Goal: Go to known website: Go to known website

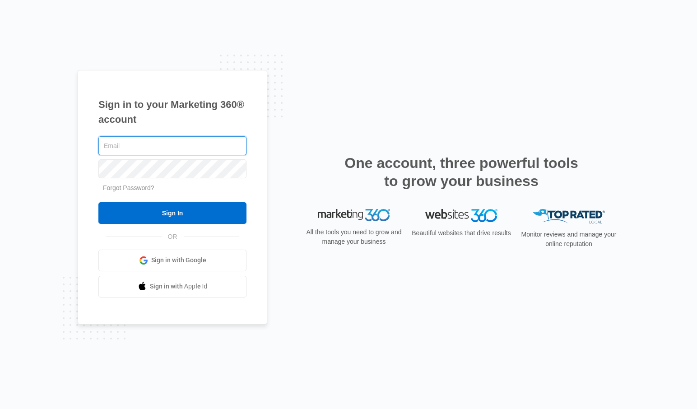
paste input "tnr-[GEOGRAPHIC_DATA] email"
type input "tnr-[GEOGRAPHIC_DATA] email"
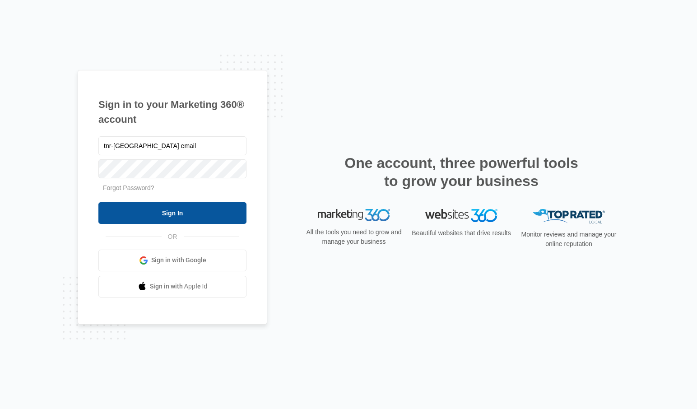
click at [144, 205] on input "Sign In" at bounding box center [172, 213] width 148 height 22
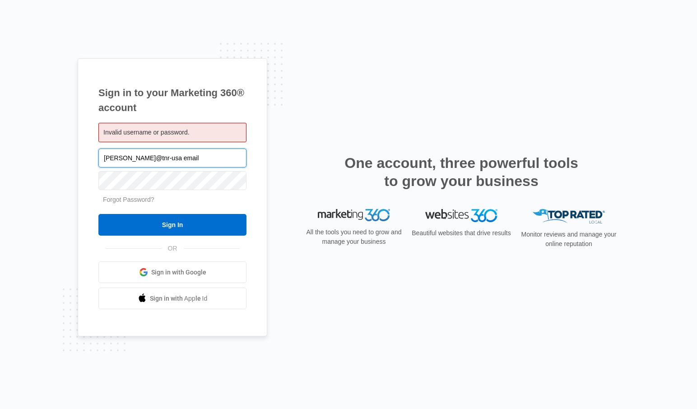
click at [157, 156] on input "[PERSON_NAME]@tnr-usa email" at bounding box center [172, 157] width 148 height 19
type input "[PERSON_NAME][EMAIL_ADDRESS][DOMAIN_NAME]"
click at [98, 214] on input "Sign In" at bounding box center [172, 225] width 148 height 22
